Goal: Information Seeking & Learning: Learn about a topic

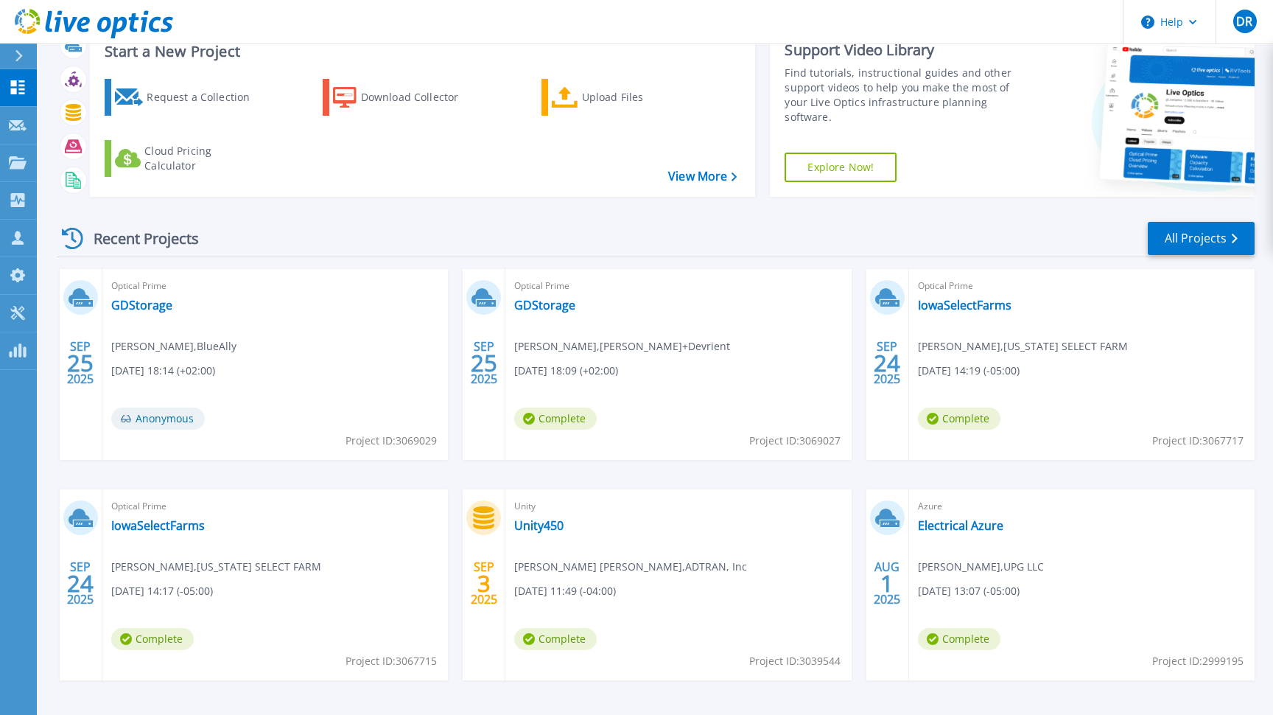
scroll to position [60, 0]
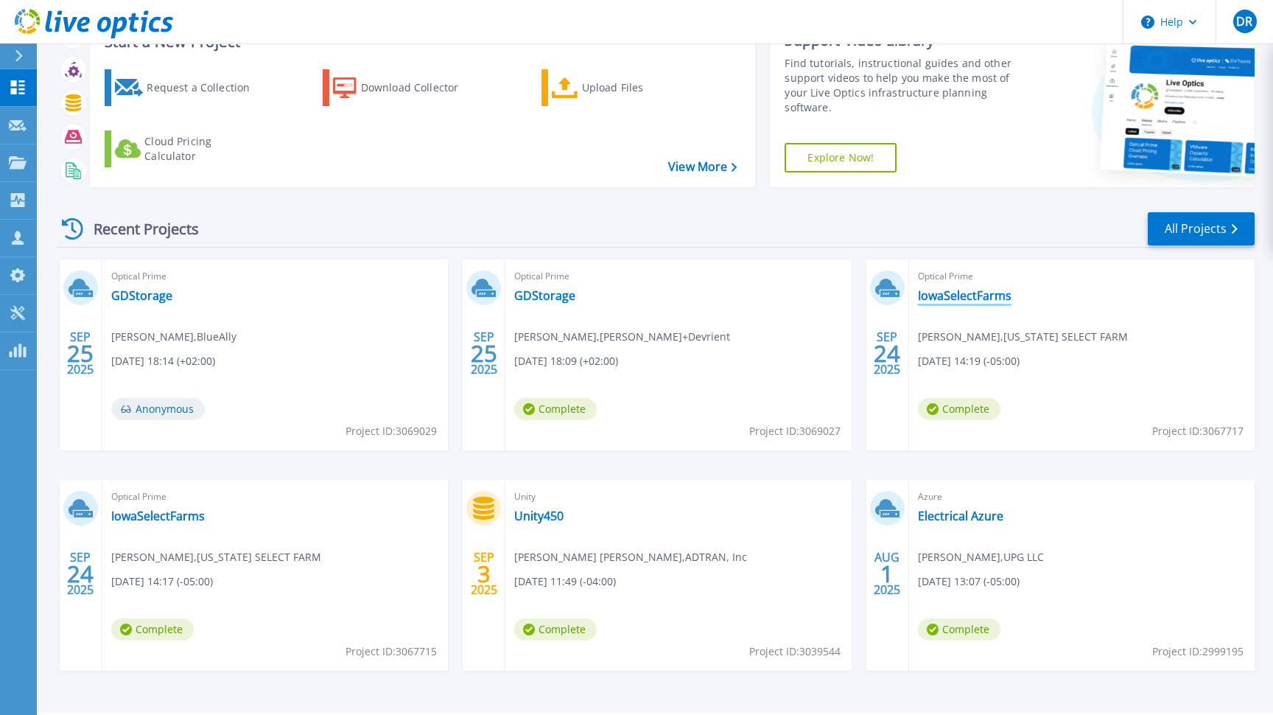
click at [960, 297] on link "IowaSelectFarms" at bounding box center [965, 295] width 94 height 15
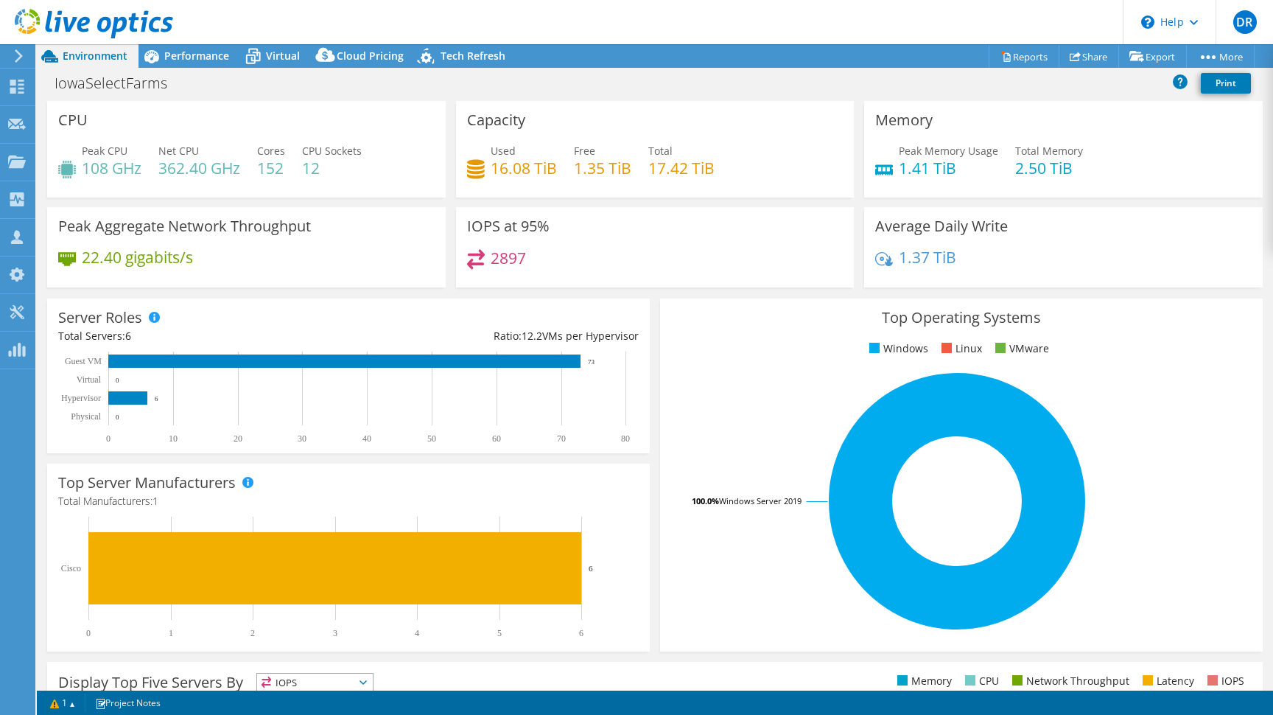
select select "USD"
click at [175, 57] on span "Performance" at bounding box center [196, 56] width 65 height 14
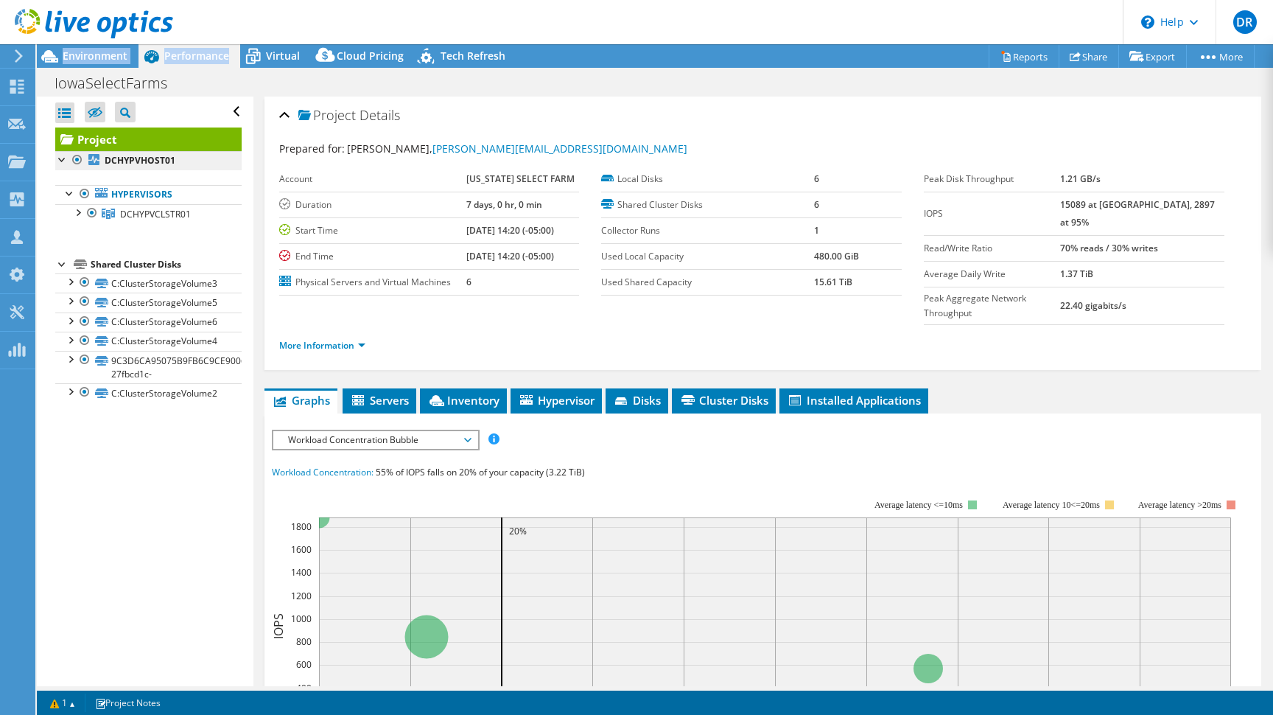
click at [171, 157] on b "DCHYPVHOST01" at bounding box center [140, 160] width 71 height 13
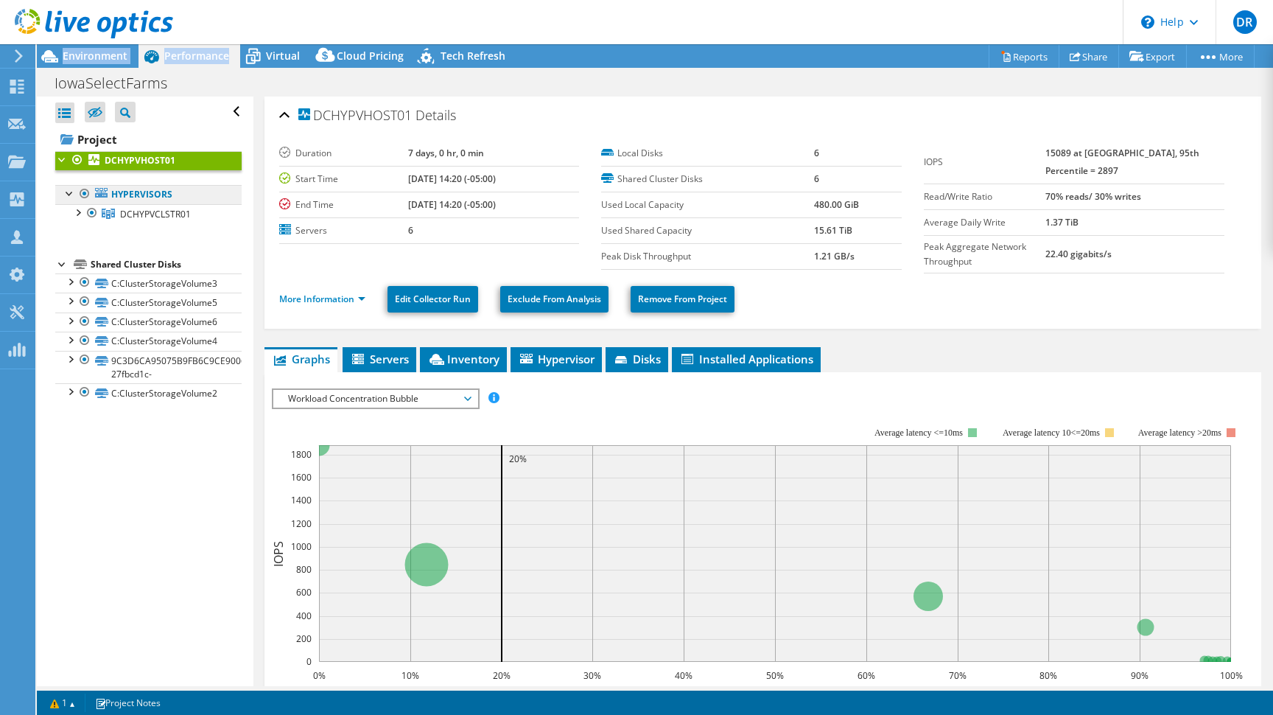
click at [164, 199] on link "Hypervisors" at bounding box center [148, 194] width 186 height 19
click at [164, 209] on span "DCHYPVCLSTR01" at bounding box center [155, 214] width 71 height 13
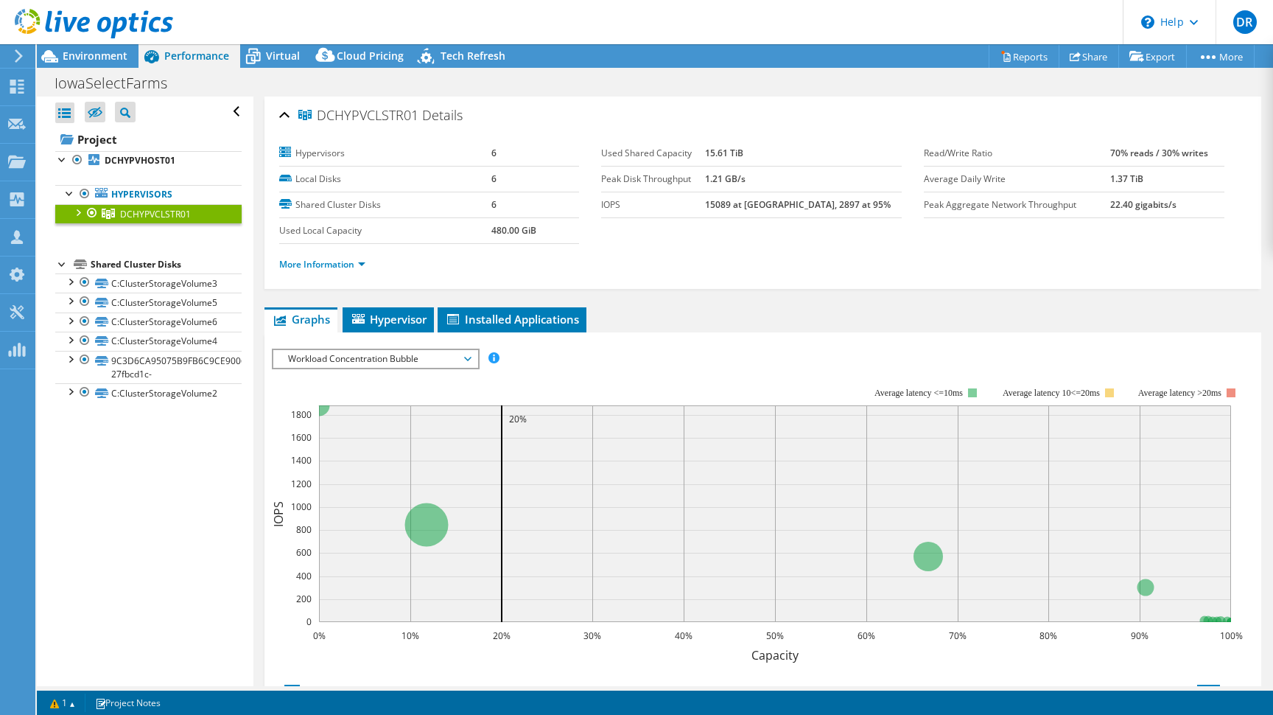
click at [79, 212] on div at bounding box center [77, 211] width 15 height 15
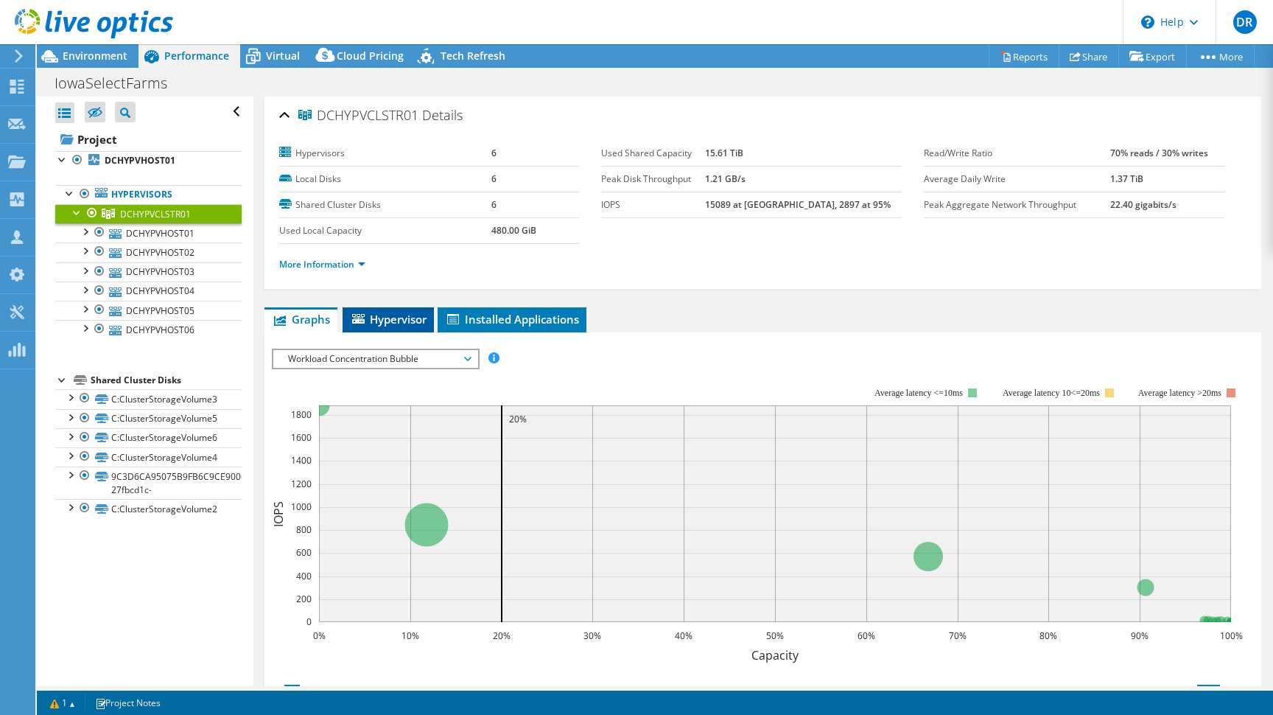
click at [411, 322] on span "Hypervisor" at bounding box center [388, 319] width 77 height 15
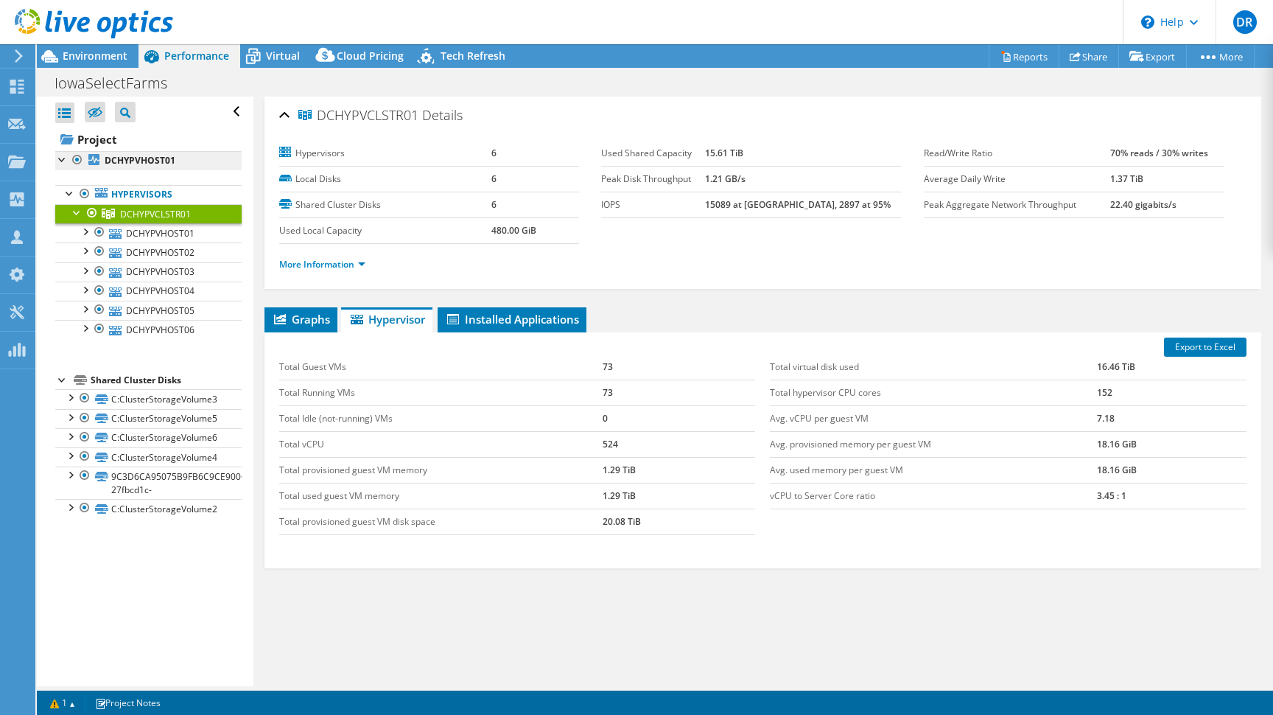
click at [151, 159] on b "DCHYPVHOST01" at bounding box center [140, 160] width 71 height 13
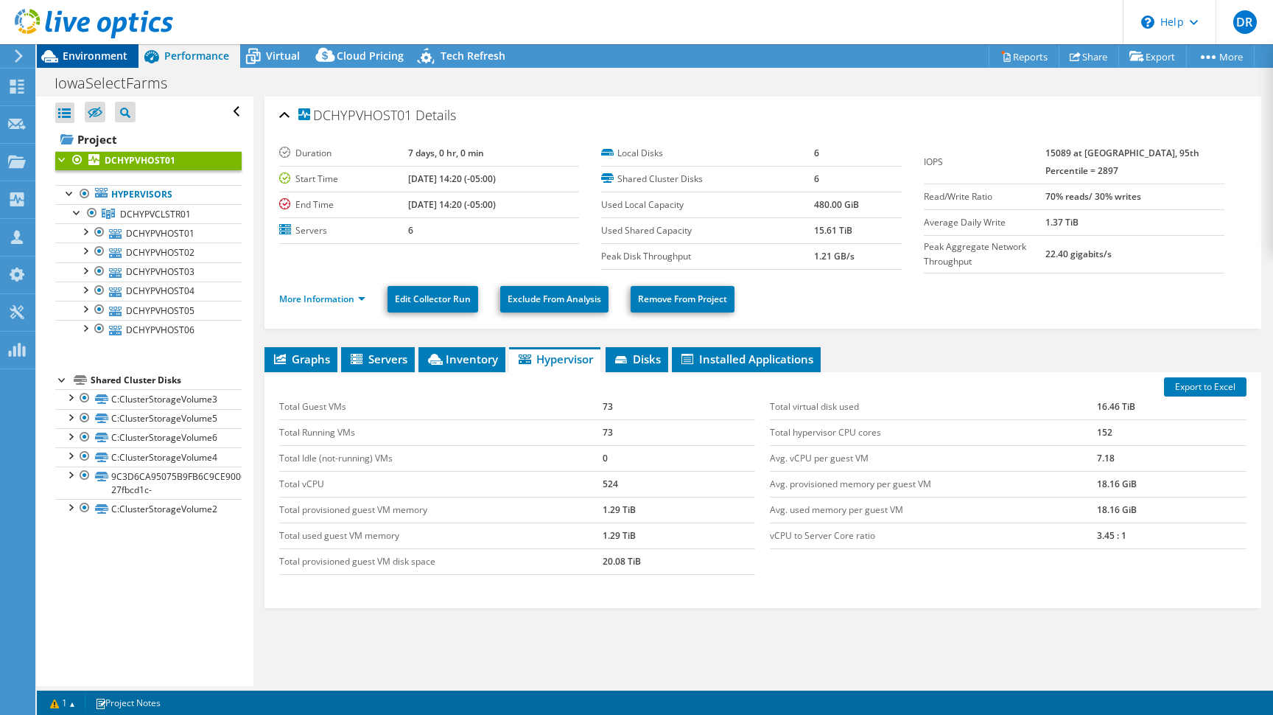
click at [91, 55] on span "Environment" at bounding box center [95, 56] width 65 height 14
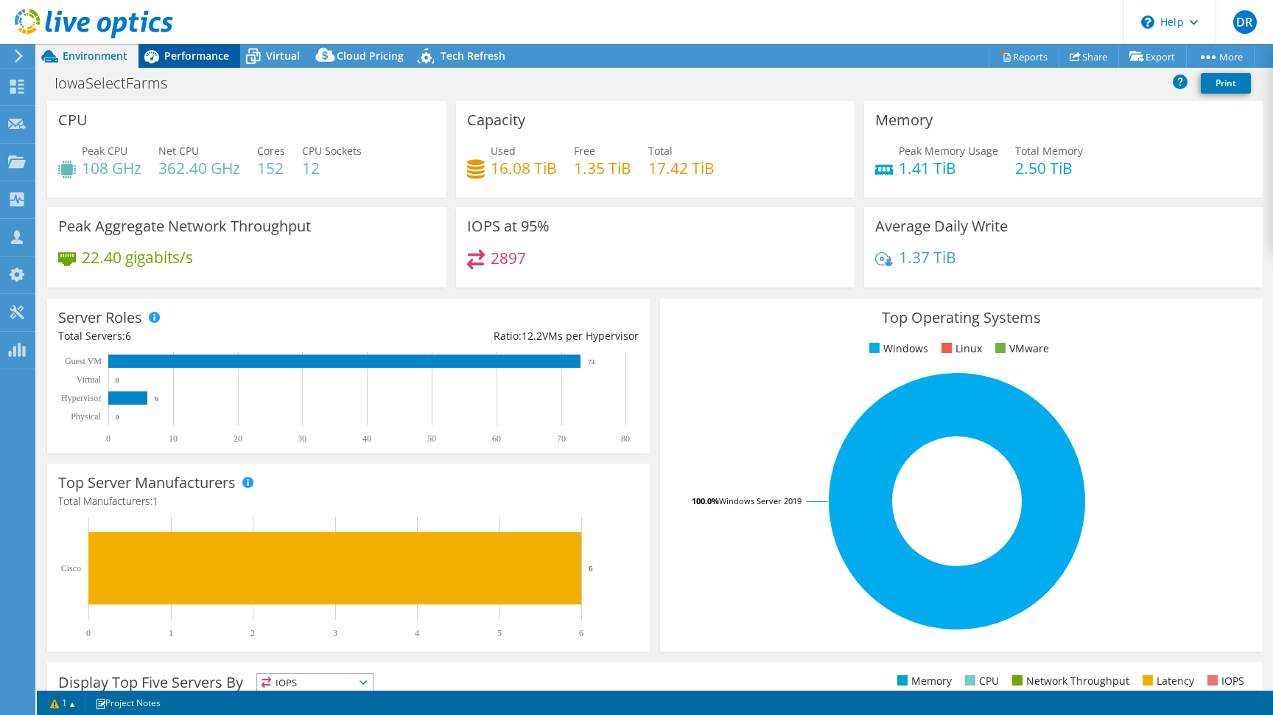
click at [208, 58] on span "Performance" at bounding box center [196, 56] width 65 height 14
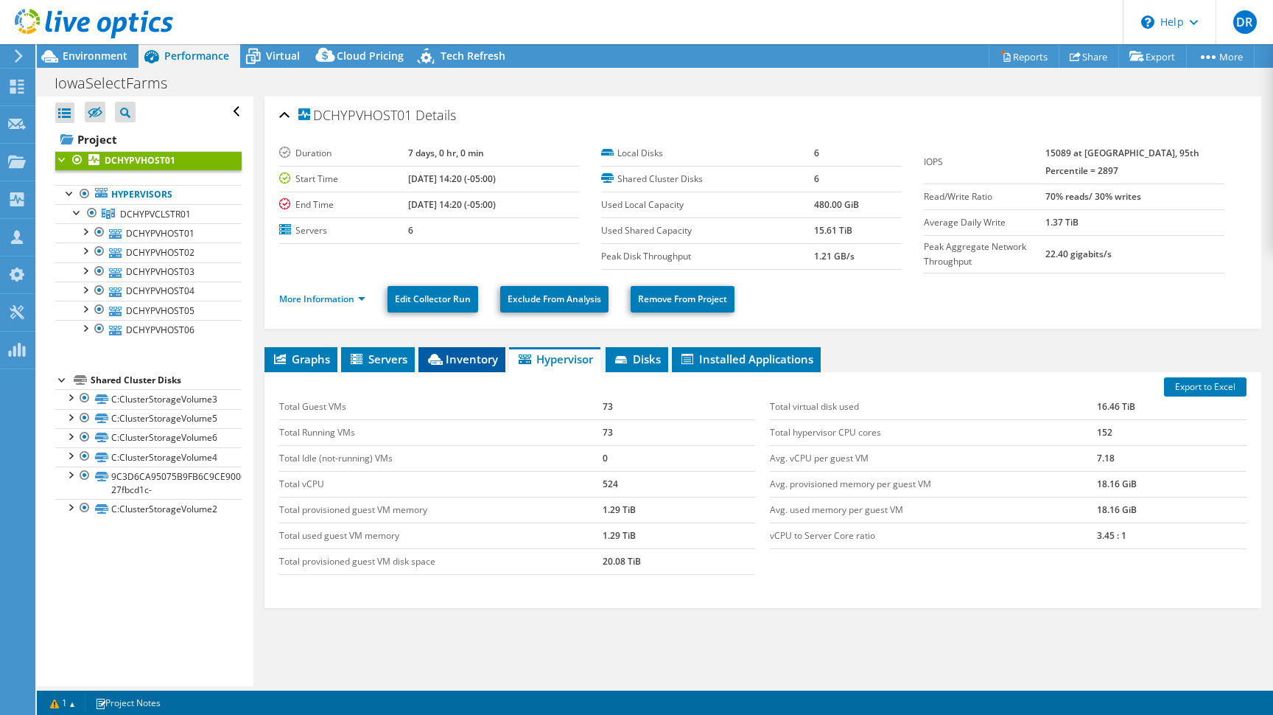
click at [456, 352] on span "Inventory" at bounding box center [462, 358] width 72 height 15
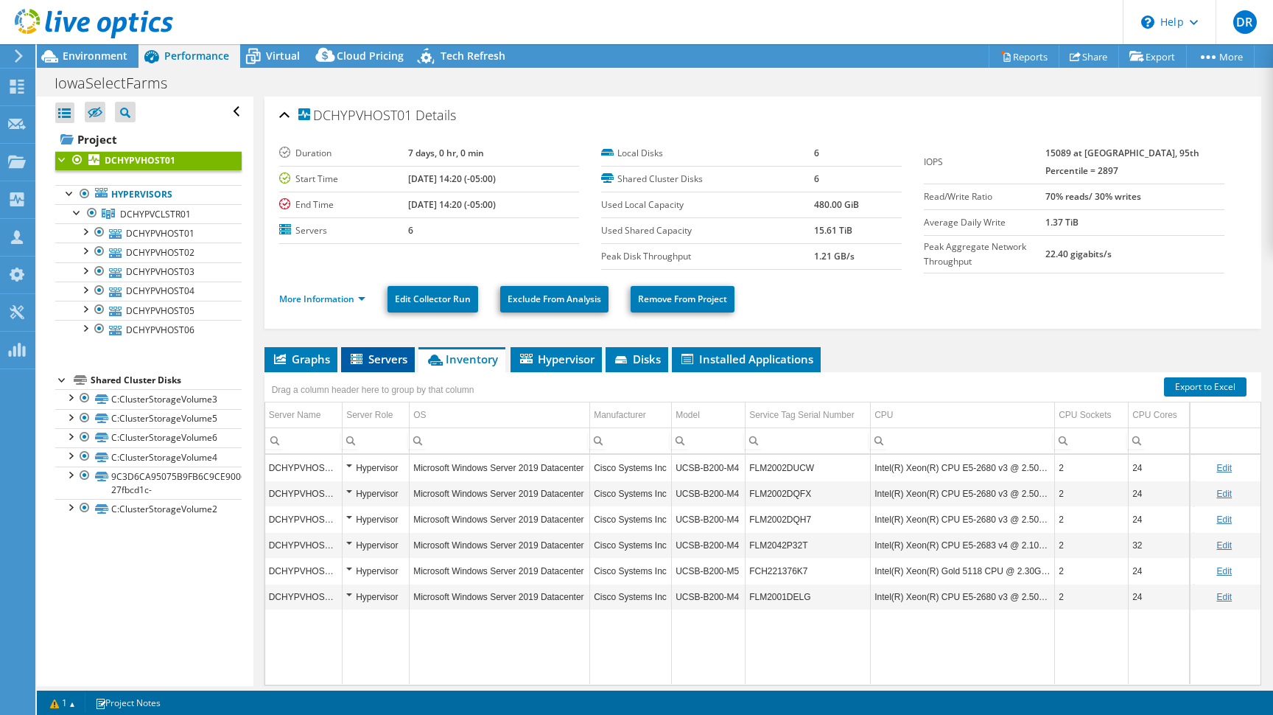
click at [376, 362] on span "Servers" at bounding box center [378, 358] width 59 height 15
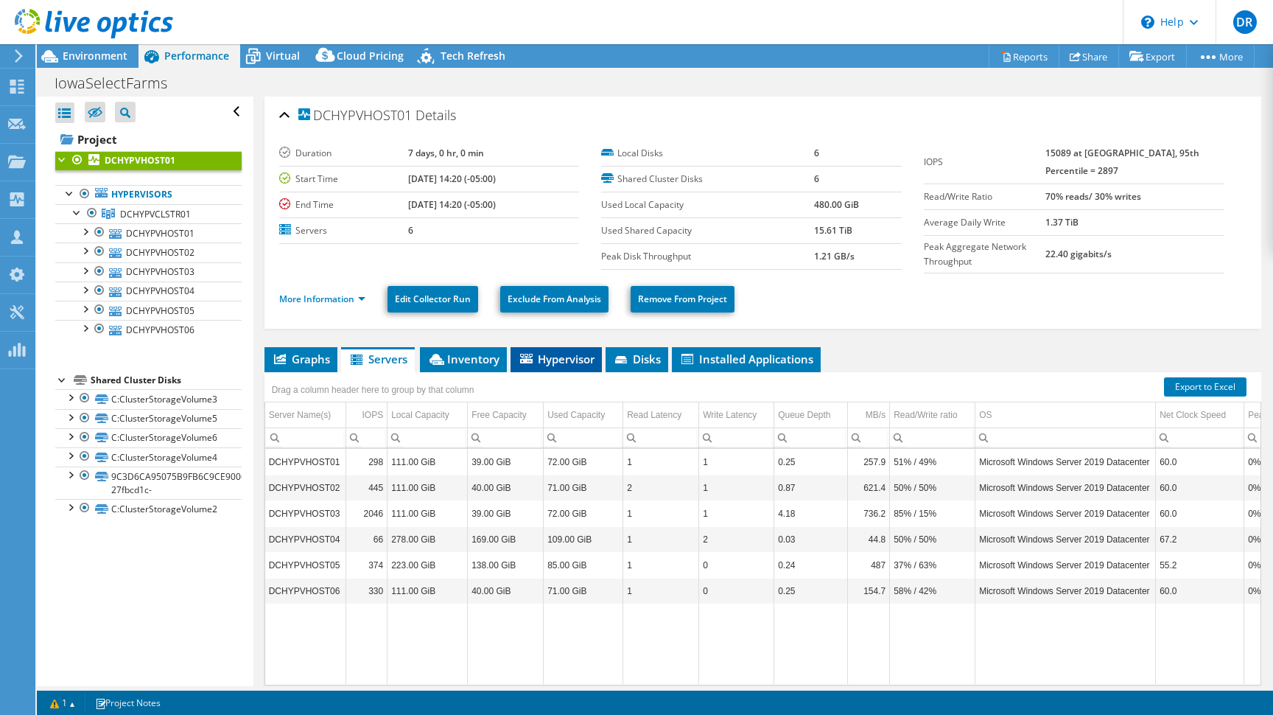
click at [571, 360] on span "Hypervisor" at bounding box center [556, 358] width 77 height 15
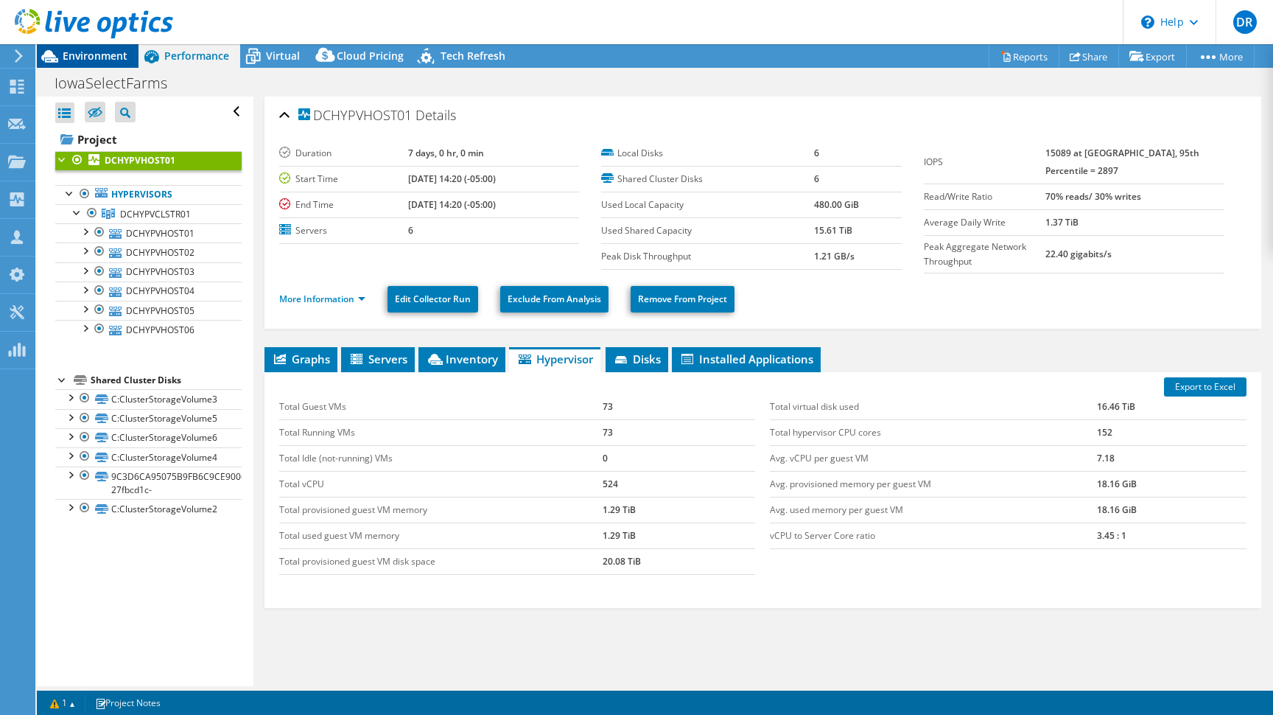
click at [98, 56] on span "Environment" at bounding box center [95, 56] width 65 height 14
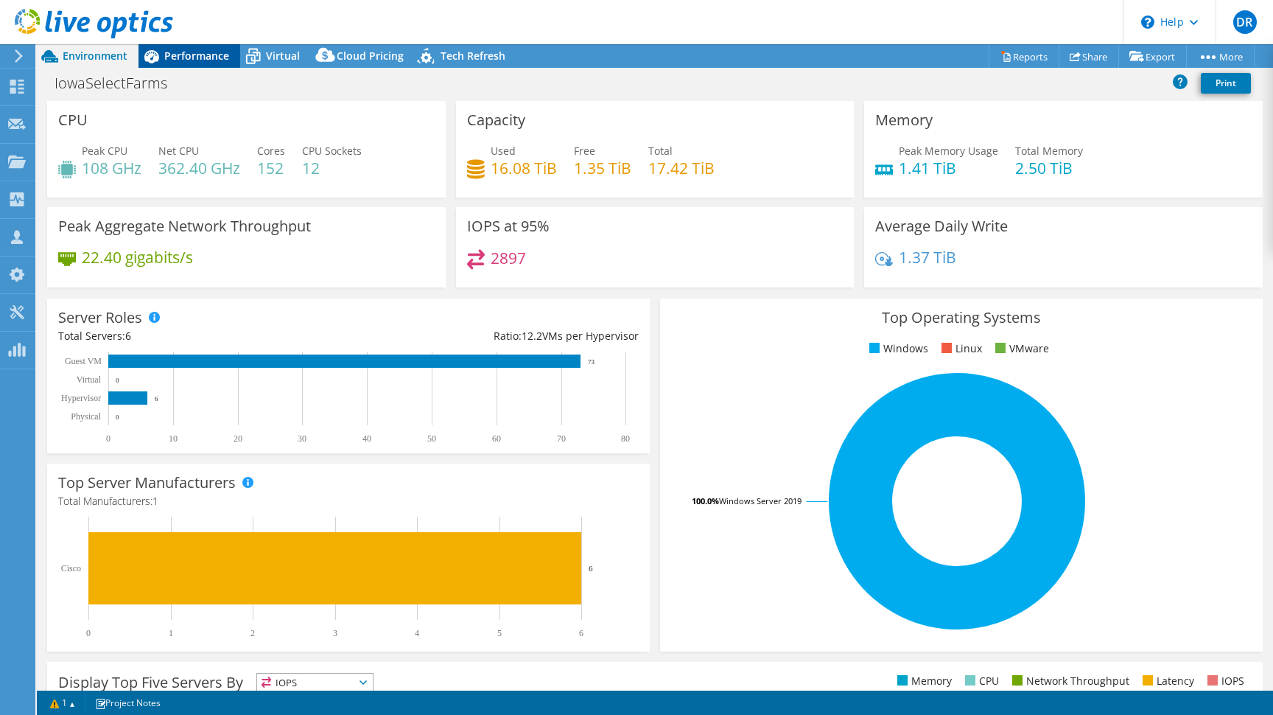
click at [191, 59] on span "Performance" at bounding box center [196, 56] width 65 height 14
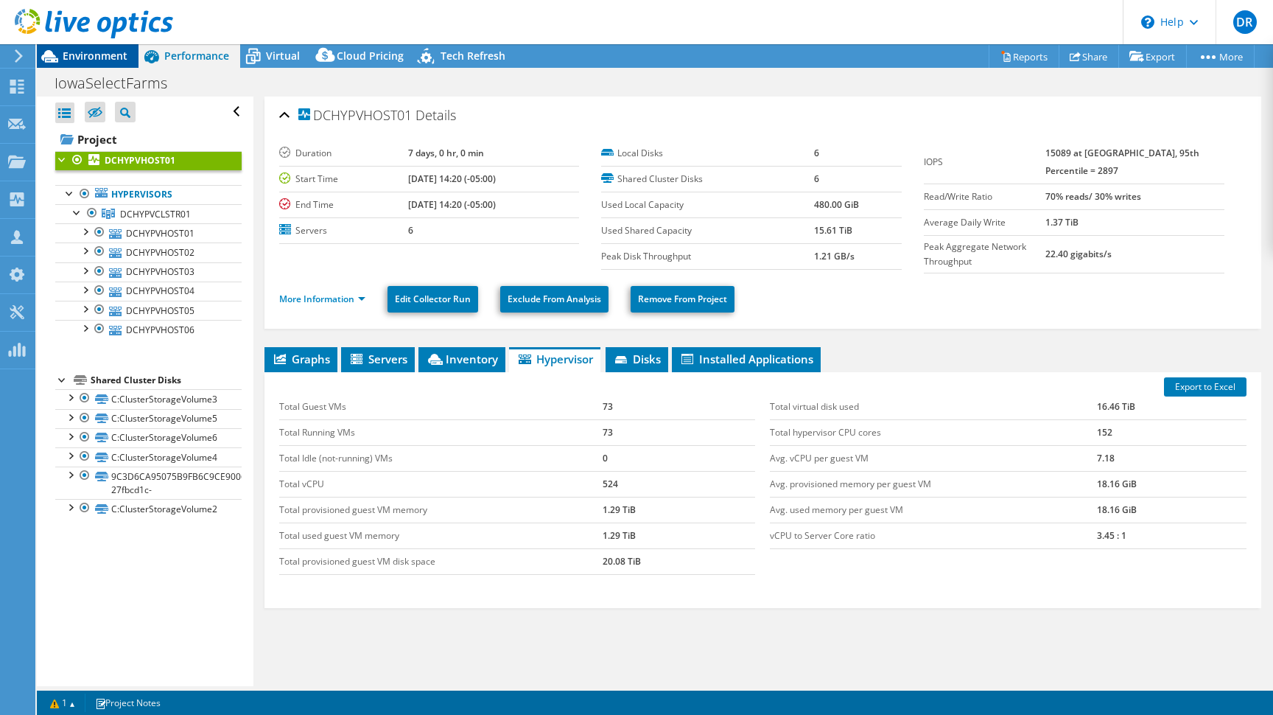
click at [105, 53] on span "Environment" at bounding box center [95, 56] width 65 height 14
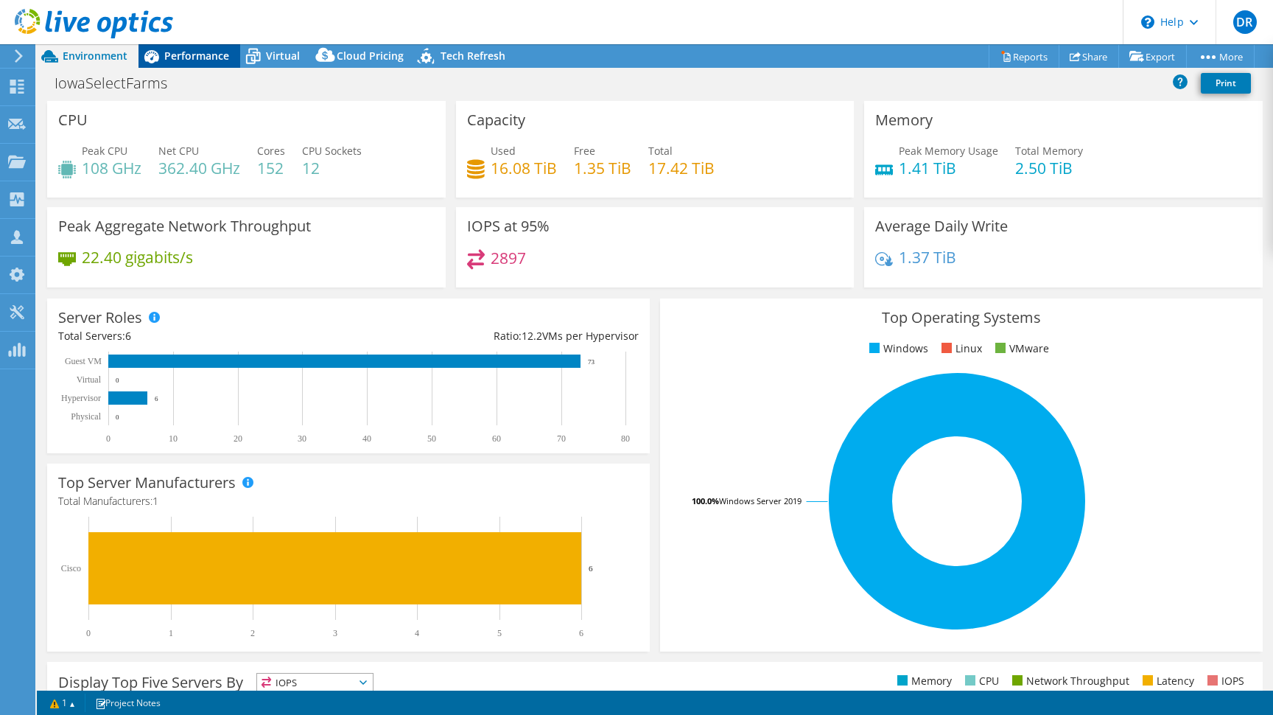
click at [213, 57] on span "Performance" at bounding box center [196, 56] width 65 height 14
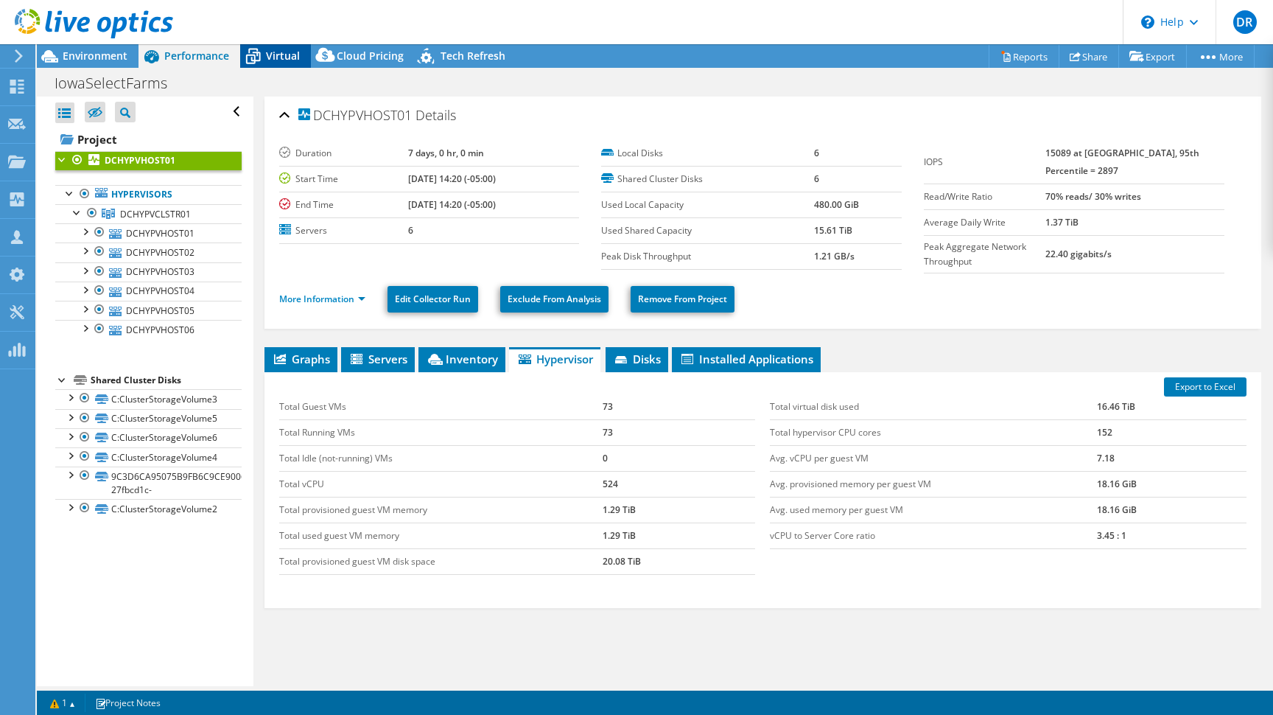
click at [282, 55] on span "Virtual" at bounding box center [283, 56] width 34 height 14
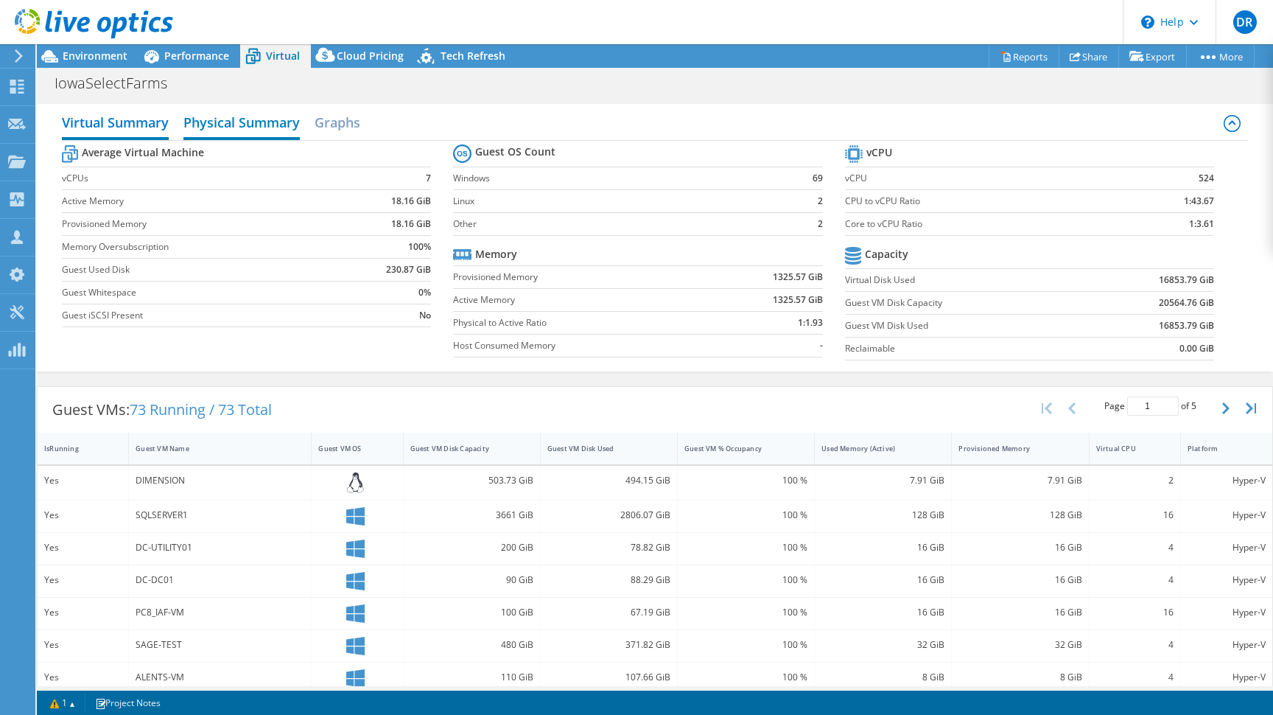
click at [247, 125] on h2 "Physical Summary" at bounding box center [241, 124] width 116 height 32
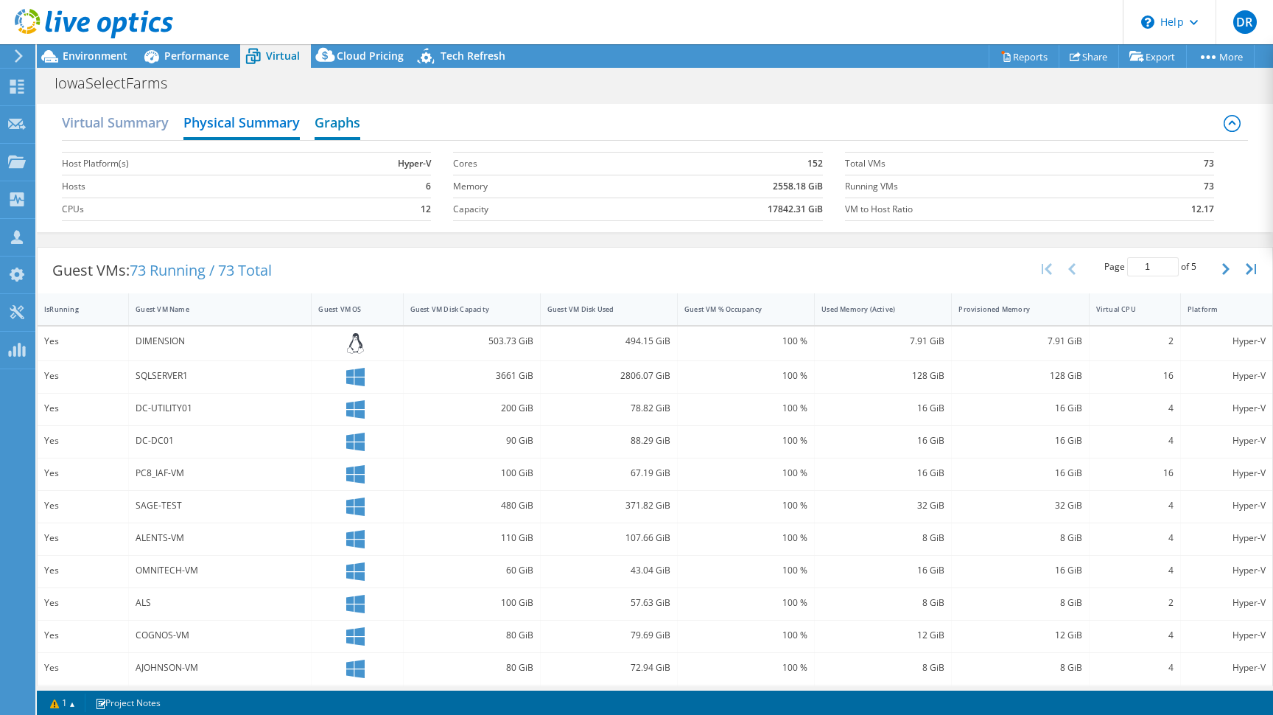
click at [340, 123] on h2 "Graphs" at bounding box center [338, 124] width 46 height 32
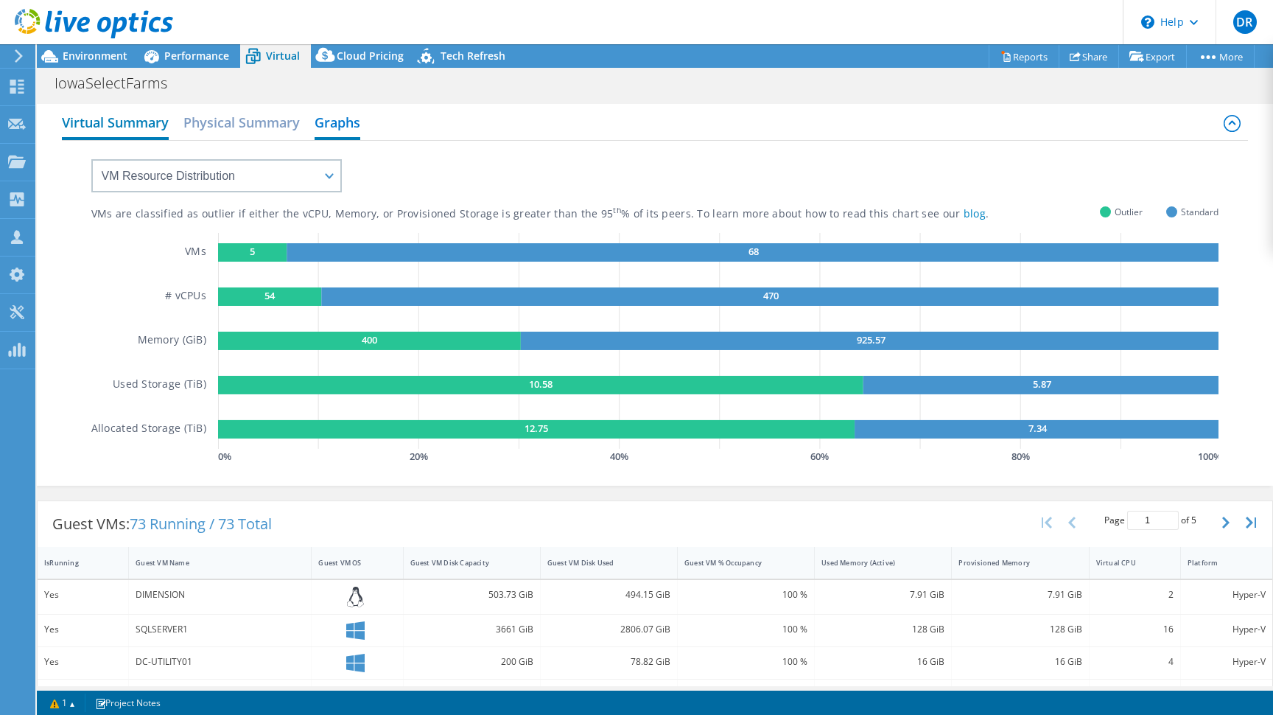
click at [88, 127] on h2 "Virtual Summary" at bounding box center [115, 124] width 107 height 32
